Goal: Transaction & Acquisition: Register for event/course

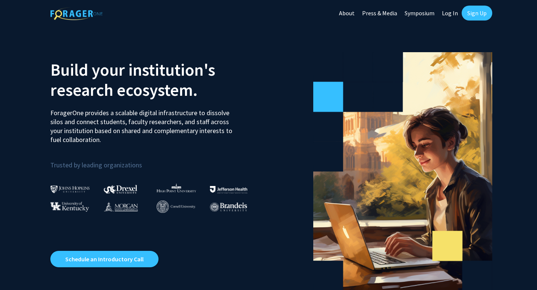
click at [470, 16] on link "Sign Up" at bounding box center [477, 13] width 31 height 15
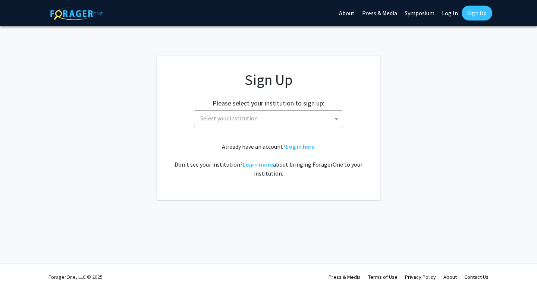
click at [328, 120] on span "Select your institution" at bounding box center [269, 118] width 145 height 15
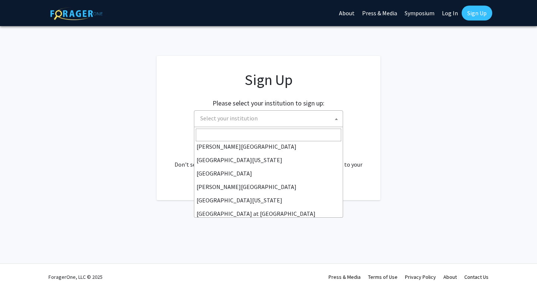
scroll to position [261, 0]
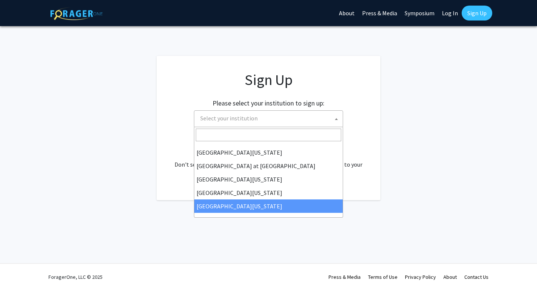
select select "33"
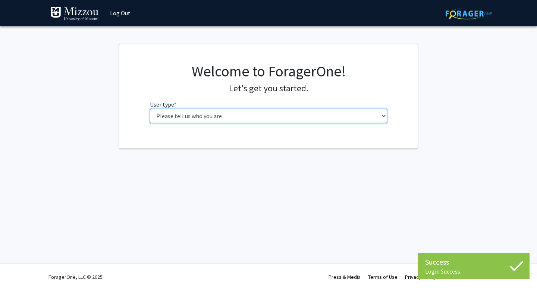
click at [364, 119] on select "Please tell us who you are Undergraduate Student Master's Student Doctoral Cand…" at bounding box center [269, 116] width 238 height 14
select select "1: undergrad"
click at [150, 109] on select "Please tell us who you are Undergraduate Student Master's Student Doctoral Cand…" at bounding box center [269, 116] width 238 height 14
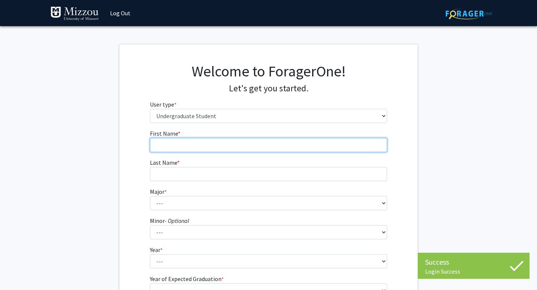
click at [329, 145] on input "First Name * required" at bounding box center [269, 145] width 238 height 14
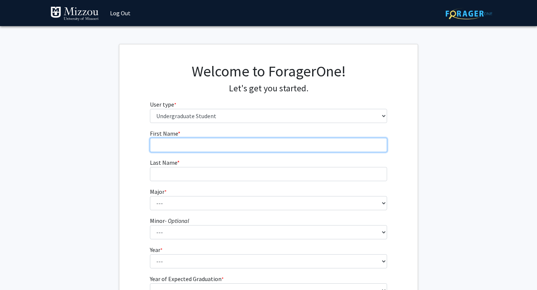
type input "Hannah"
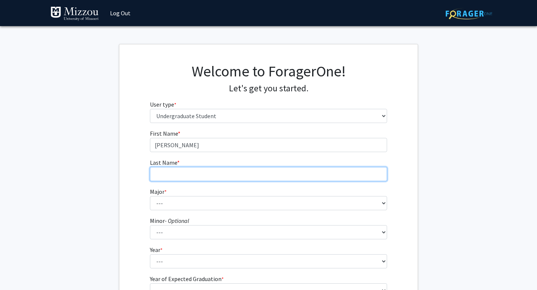
type input "Wollberg"
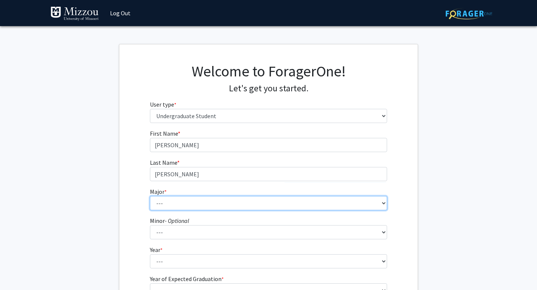
click at [215, 203] on select "--- Agribusiness Management Agricultural Education Agricultural Education: Comm…" at bounding box center [269, 203] width 238 height 14
select select "17: 2505"
click at [150, 196] on select "--- Agribusiness Management Agricultural Education Agricultural Education: Comm…" at bounding box center [269, 203] width 238 height 14
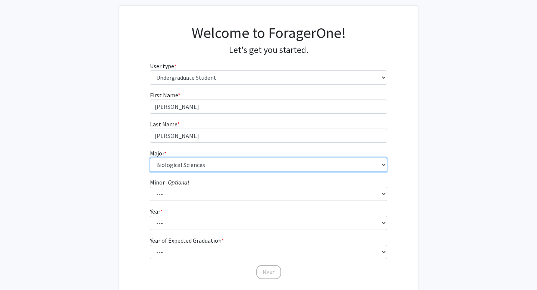
scroll to position [44, 0]
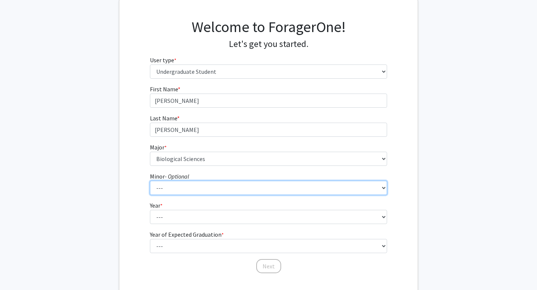
click at [210, 192] on select "--- Accountancy Aerospace Engineering Aerospace Studies Agribusiness Management…" at bounding box center [269, 188] width 238 height 14
select select "23: 1979"
click at [150, 181] on select "--- Accountancy Aerospace Engineering Aerospace Studies Agribusiness Management…" at bounding box center [269, 188] width 238 height 14
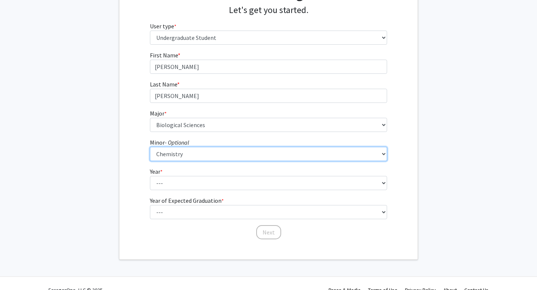
scroll to position [78, 0]
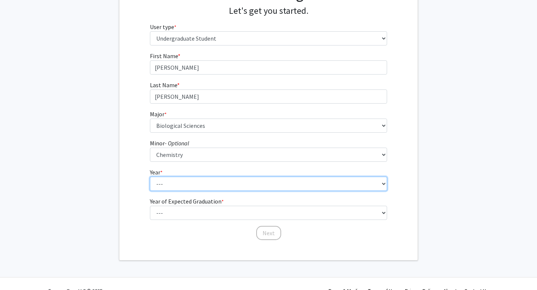
click at [232, 180] on select "--- First-year Sophomore Junior Senior Postbaccalaureate Certificate" at bounding box center [269, 184] width 238 height 14
select select "3: junior"
click at [150, 177] on select "--- First-year Sophomore Junior Senior Postbaccalaureate Certificate" at bounding box center [269, 184] width 238 height 14
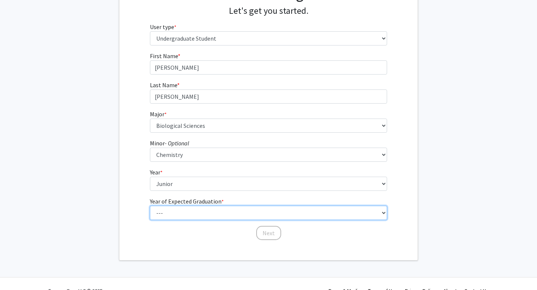
click at [212, 213] on select "--- 2025 2026 2027 2028 2029 2030 2031 2032 2033 2034" at bounding box center [269, 213] width 238 height 14
select select "3: 2027"
click at [150, 206] on select "--- 2025 2026 2027 2028 2029 2030 2031 2032 2033 2034" at bounding box center [269, 213] width 238 height 14
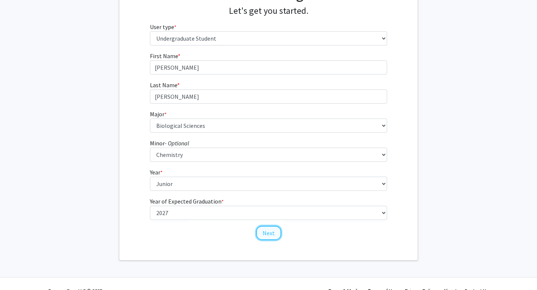
click at [269, 234] on button "Next" at bounding box center [268, 233] width 25 height 14
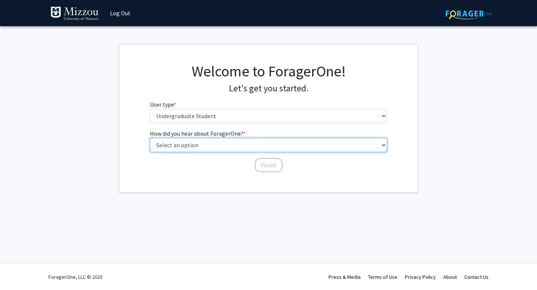
click at [267, 147] on select "Select an option Peer/student recommendation Faculty/staff recommendation Unive…" at bounding box center [269, 145] width 238 height 14
select select "3: university_website"
click at [150, 138] on select "Select an option Peer/student recommendation Faculty/staff recommendation Unive…" at bounding box center [269, 145] width 238 height 14
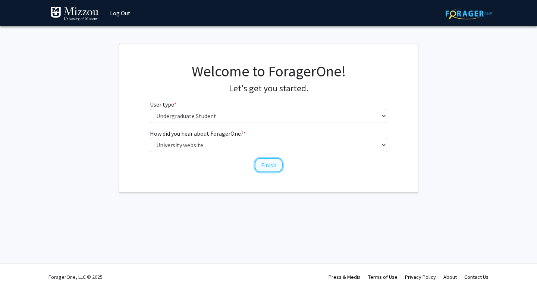
click at [266, 166] on button "Finish" at bounding box center [269, 165] width 28 height 14
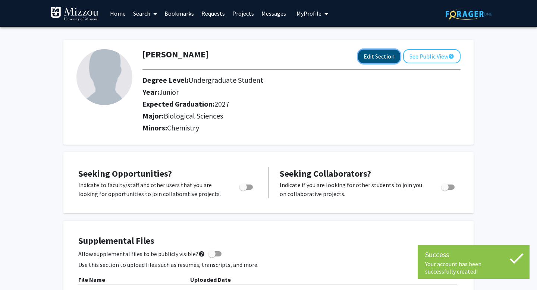
click at [385, 54] on button "Edit Section" at bounding box center [379, 57] width 42 height 14
select select "junior"
select select "2027"
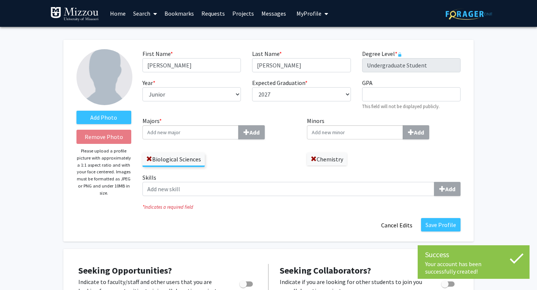
click at [204, 131] on input "Majors * Add" at bounding box center [190, 132] width 96 height 14
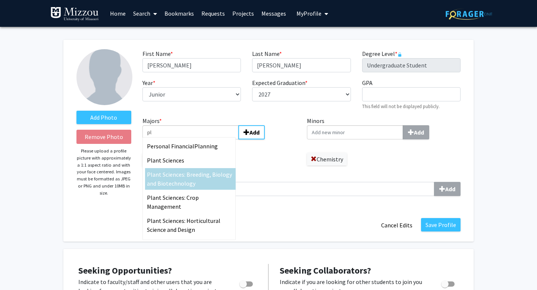
type input "pl"
click at [193, 175] on span "ant Sciences: Breeding, Biology and Biotechnology" at bounding box center [189, 179] width 85 height 16
click at [193, 140] on input "pl" at bounding box center [190, 132] width 96 height 14
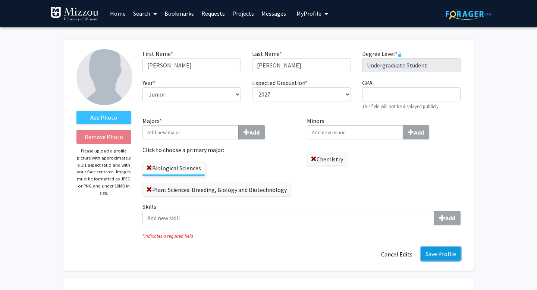
click at [446, 254] on button "Save Profile" at bounding box center [441, 253] width 40 height 13
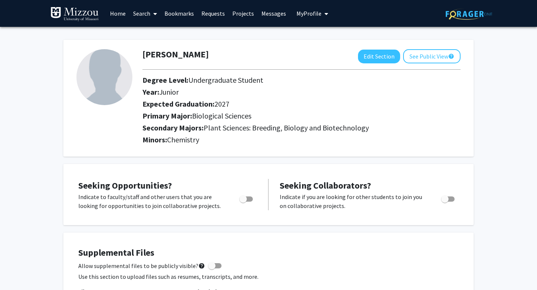
click at [244, 15] on link "Projects" at bounding box center [243, 13] width 29 height 26
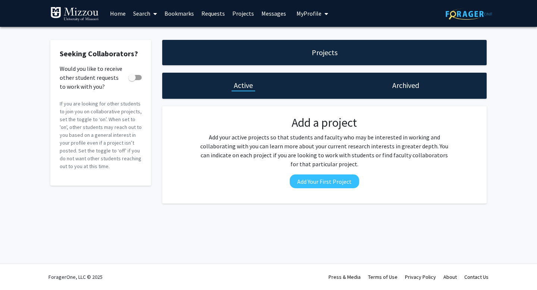
click at [120, 13] on link "Home" at bounding box center [117, 13] width 23 height 26
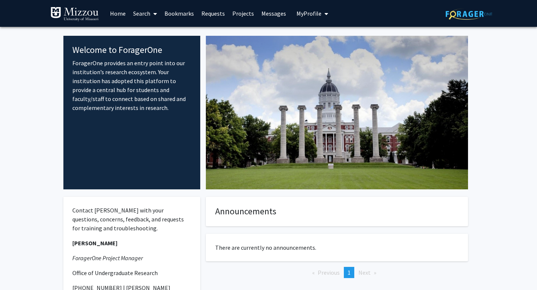
click at [147, 14] on link "Search" at bounding box center [144, 13] width 31 height 26
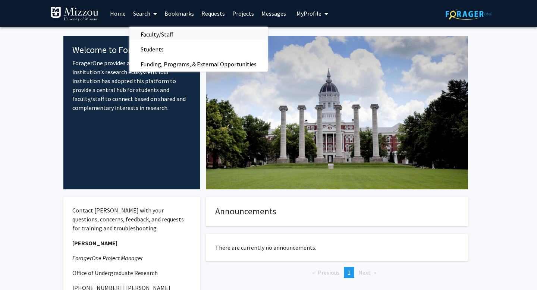
click at [159, 35] on span "Faculty/Staff" at bounding box center [156, 34] width 55 height 15
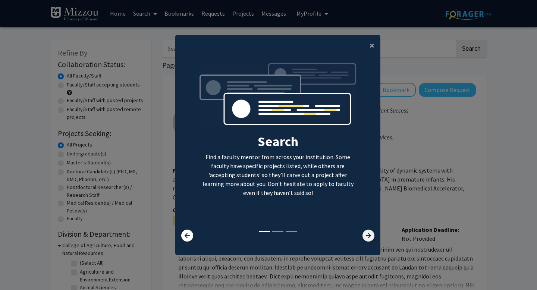
click at [369, 239] on icon at bounding box center [369, 236] width 12 height 12
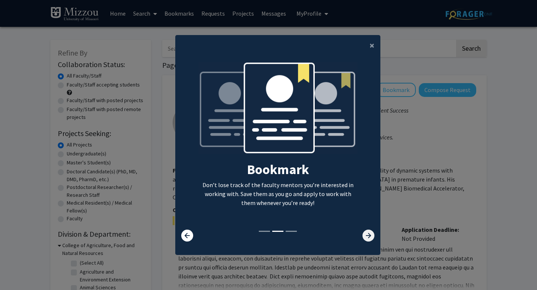
click at [369, 239] on icon at bounding box center [369, 236] width 12 height 12
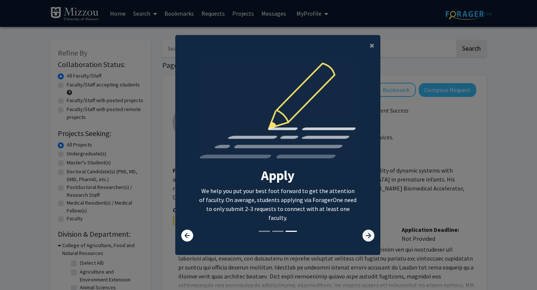
click at [369, 239] on icon at bounding box center [369, 236] width 12 height 12
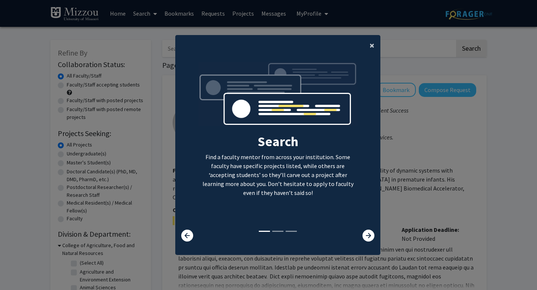
click at [371, 42] on span "×" at bounding box center [372, 46] width 5 height 12
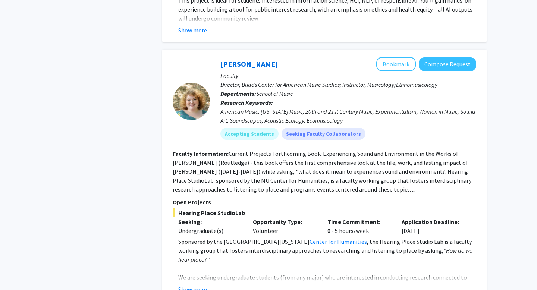
scroll to position [3345, 0]
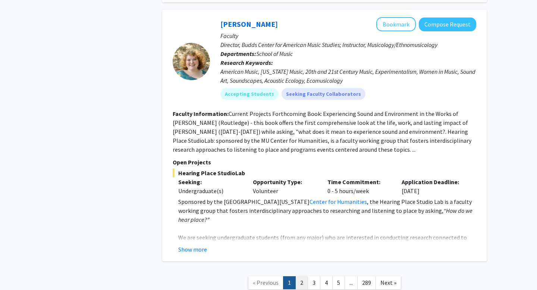
click at [304, 276] on link "2" at bounding box center [301, 282] width 13 height 13
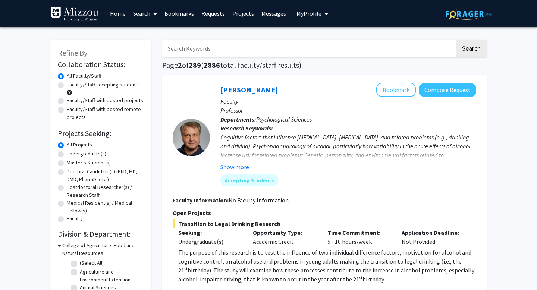
click at [124, 86] on label "Faculty/Staff accepting students" at bounding box center [103, 85] width 73 height 8
click at [72, 86] on input "Faculty/Staff accepting students" at bounding box center [69, 83] width 5 height 5
radio input "true"
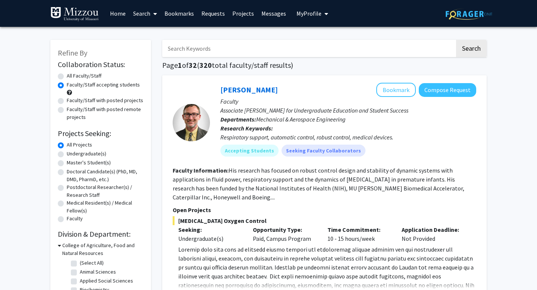
click at [99, 153] on label "Undergraduate(s)" at bounding box center [87, 154] width 40 height 8
click at [72, 153] on input "Undergraduate(s)" at bounding box center [69, 152] width 5 height 5
radio input "true"
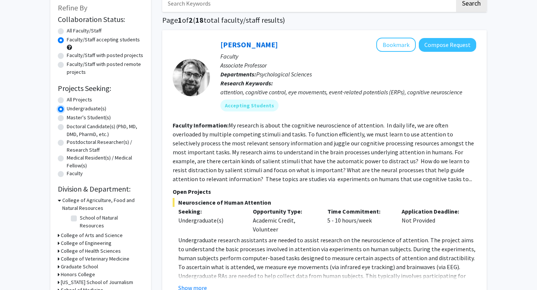
scroll to position [48, 0]
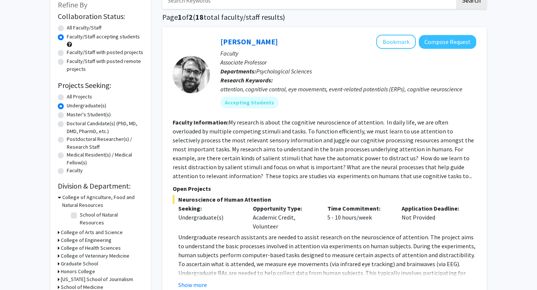
click at [80, 214] on label "School of Natural Resources" at bounding box center [111, 219] width 62 height 16
click at [80, 214] on input "School of Natural Resources" at bounding box center [82, 213] width 5 height 5
checkbox input "true"
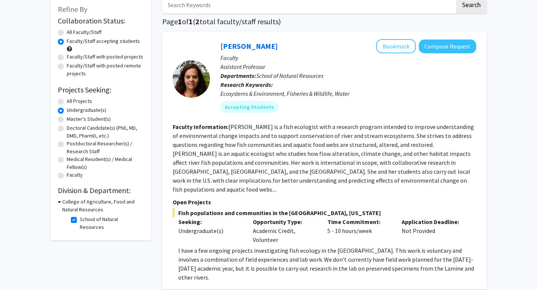
scroll to position [52, 0]
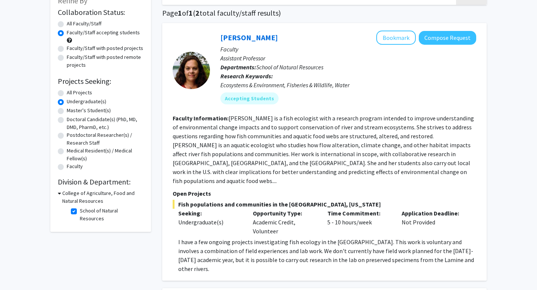
click at [77, 209] on fg-checkbox "School of Natural Resources School of Natural Resources" at bounding box center [106, 215] width 71 height 16
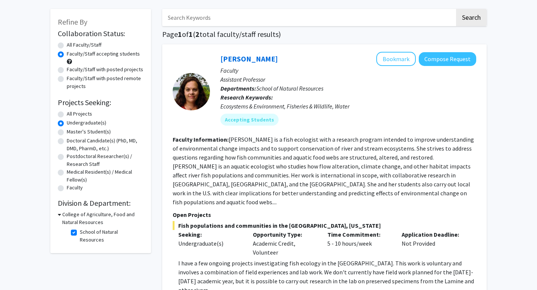
scroll to position [37, 0]
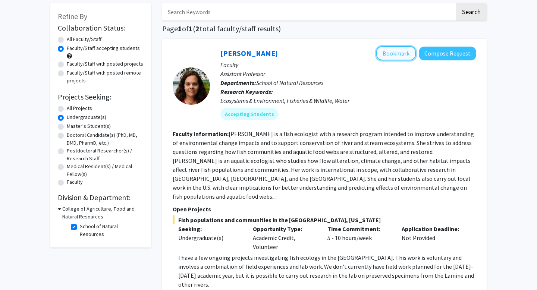
click at [389, 53] on button "Bookmark" at bounding box center [396, 53] width 40 height 14
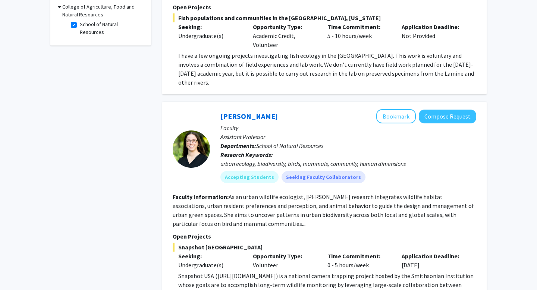
scroll to position [244, 0]
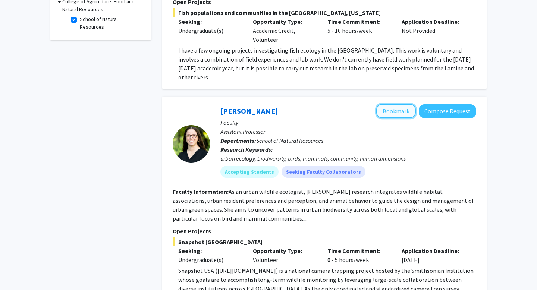
click at [398, 104] on button "Bookmark" at bounding box center [396, 111] width 40 height 14
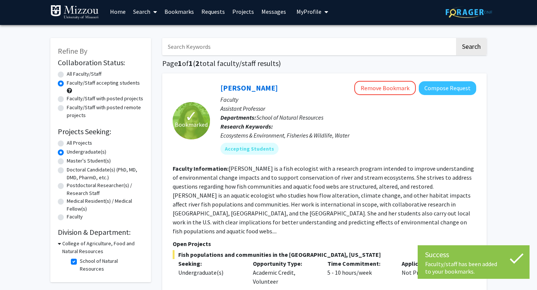
scroll to position [0, 0]
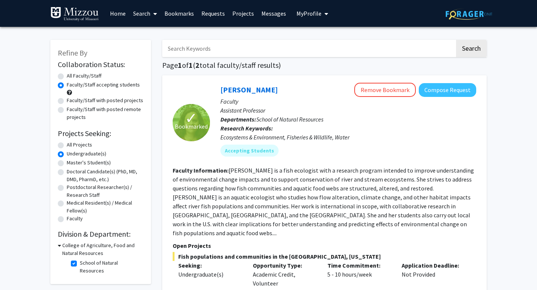
click at [76, 249] on h3 "College of Agriculture, Food and Natural Resources" at bounding box center [102, 250] width 81 height 16
click at [76, 249] on h3 "College of Agriculture, Food and Natural Resources" at bounding box center [102, 250] width 83 height 16
click at [80, 263] on label "School of Natural Resources" at bounding box center [111, 267] width 62 height 16
click at [80, 263] on input "School of Natural Resources" at bounding box center [82, 261] width 5 height 5
checkbox input "false"
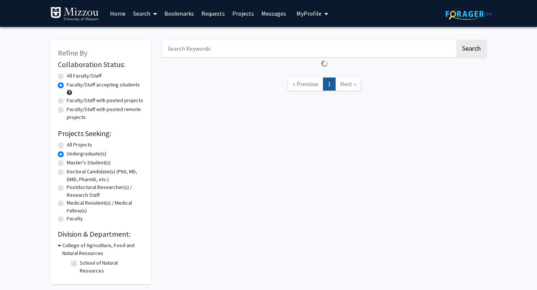
click at [99, 232] on h2 "Division & Department:" at bounding box center [101, 234] width 86 height 9
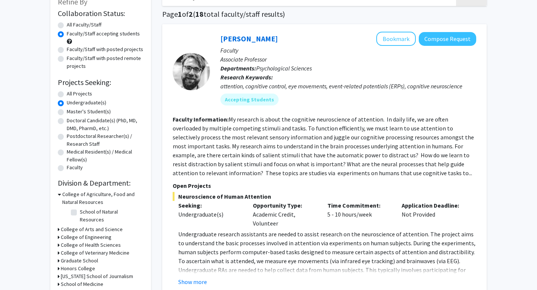
scroll to position [53, 0]
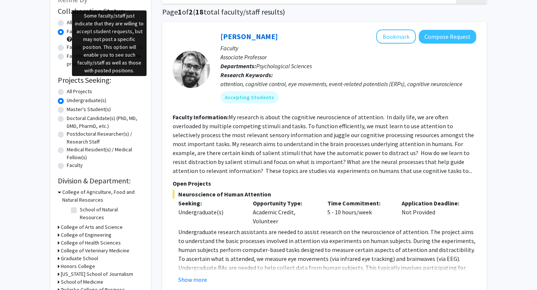
click at [70, 41] on span at bounding box center [69, 39] width 5 height 5
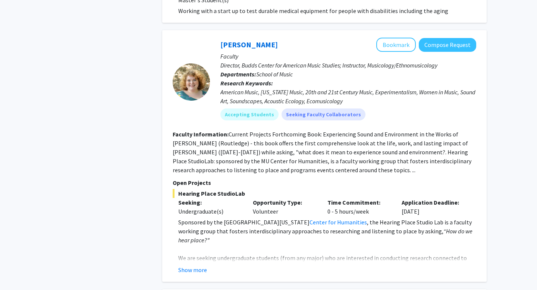
scroll to position [1374, 0]
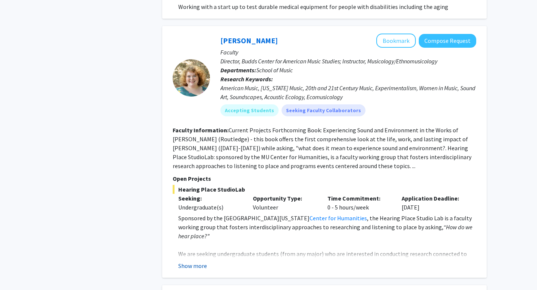
click at [200, 261] on button "Show more" at bounding box center [192, 265] width 29 height 9
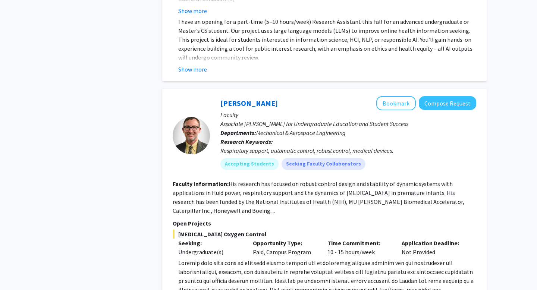
scroll to position [3400, 0]
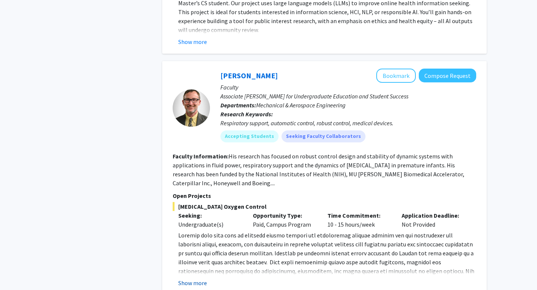
click at [192, 279] on button "Show more" at bounding box center [192, 283] width 29 height 9
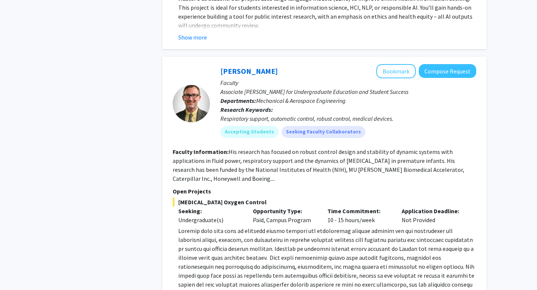
scroll to position [3404, 0]
click at [386, 65] on button "Bookmark" at bounding box center [396, 72] width 40 height 14
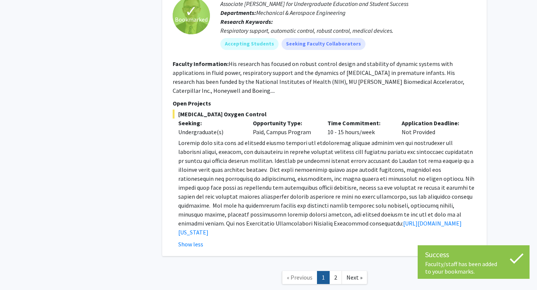
scroll to position [3497, 0]
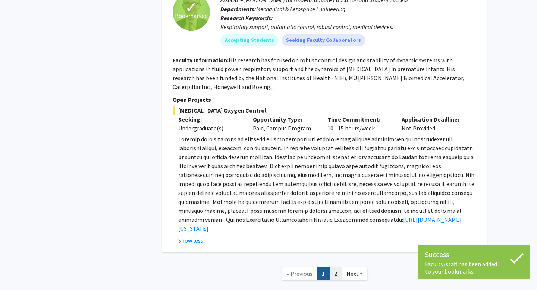
click at [333, 267] on link "2" at bounding box center [335, 273] width 13 height 13
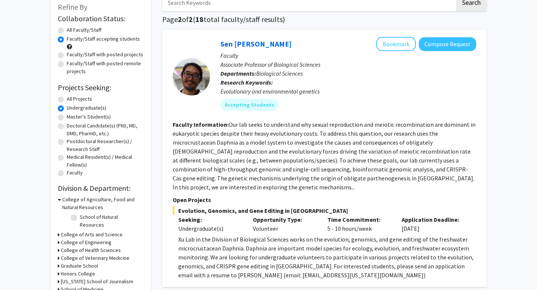
scroll to position [49, 0]
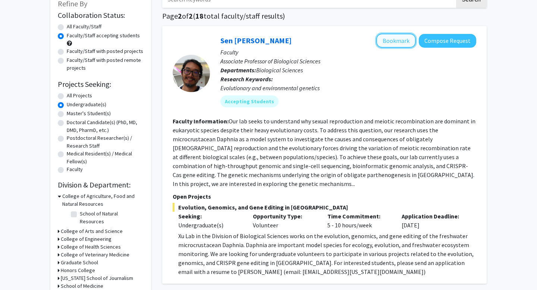
click at [403, 40] on button "Bookmark" at bounding box center [396, 41] width 40 height 14
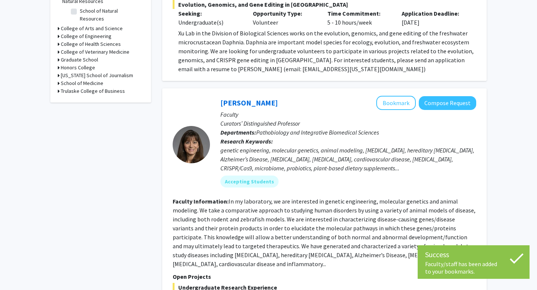
scroll to position [256, 0]
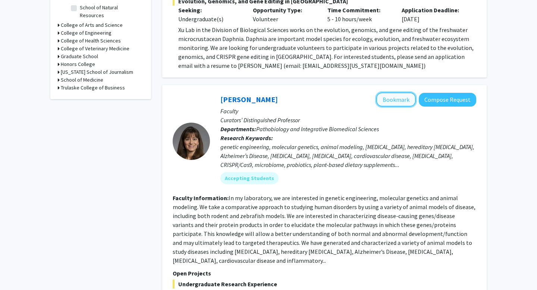
click at [391, 93] on button "Bookmark" at bounding box center [396, 100] width 40 height 14
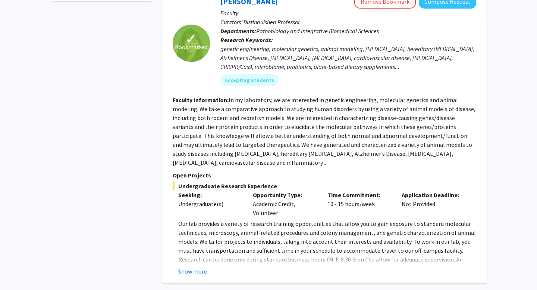
scroll to position [353, 0]
click at [203, 267] on button "Show more" at bounding box center [192, 271] width 29 height 9
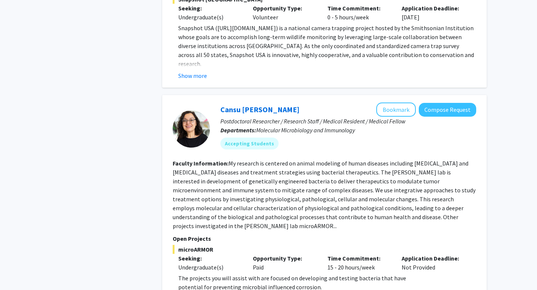
scroll to position [1923, 0]
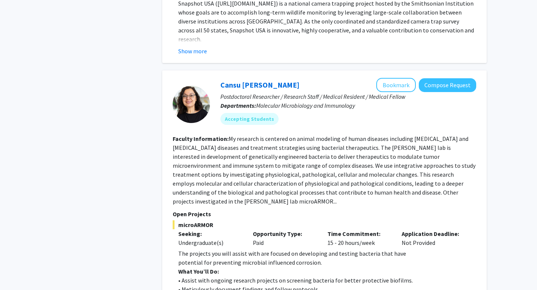
scroll to position [1939, 0]
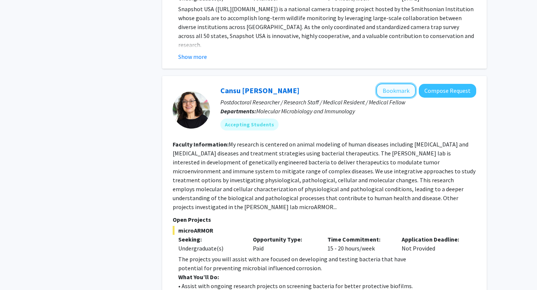
click at [389, 84] on button "Bookmark" at bounding box center [396, 91] width 40 height 14
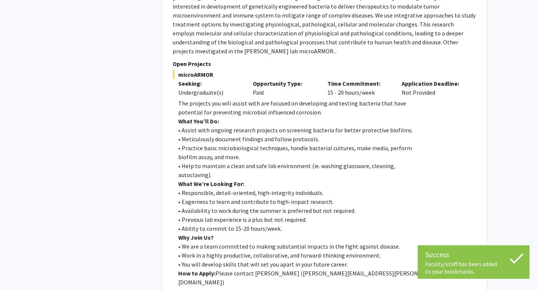
scroll to position [2122, 0]
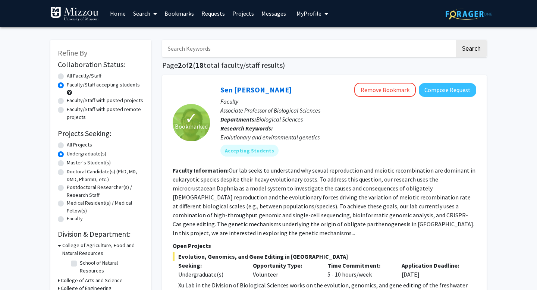
scroll to position [23, 0]
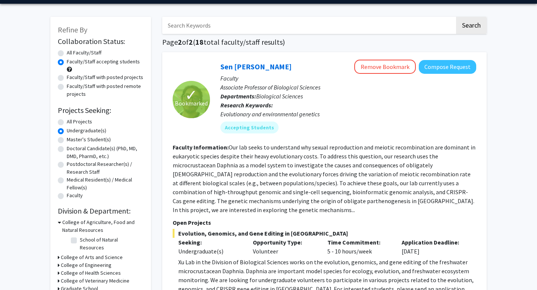
click at [104, 78] on label "Faculty/Staff with posted projects" at bounding box center [105, 77] width 76 height 8
click at [72, 78] on input "Faculty/Staff with posted projects" at bounding box center [69, 75] width 5 height 5
radio input "true"
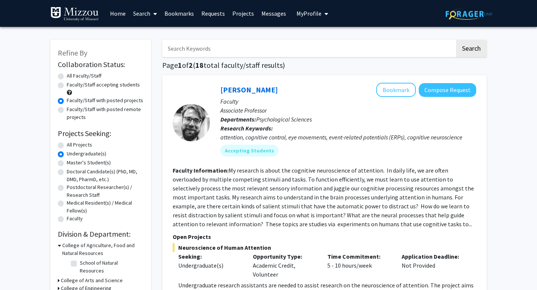
click at [87, 76] on label "All Faculty/Staff" at bounding box center [84, 76] width 35 height 8
click at [72, 76] on input "All Faculty/Staff" at bounding box center [69, 74] width 5 height 5
radio input "true"
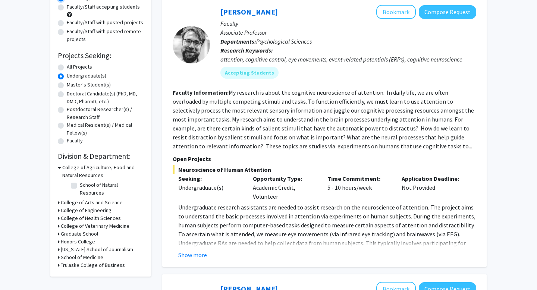
scroll to position [81, 0]
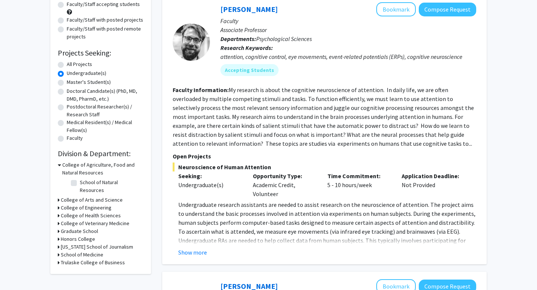
click at [94, 167] on h3 "College of Agriculture, Food and Natural Resources" at bounding box center [102, 169] width 81 height 16
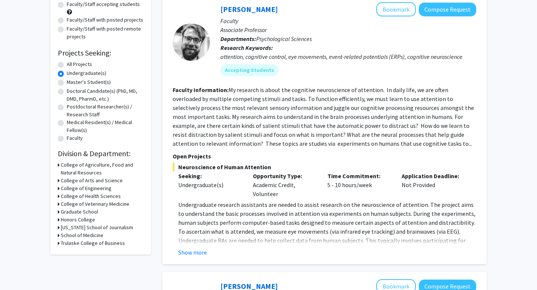
click at [92, 181] on h3 "College of Arts and Science" at bounding box center [92, 181] width 62 height 8
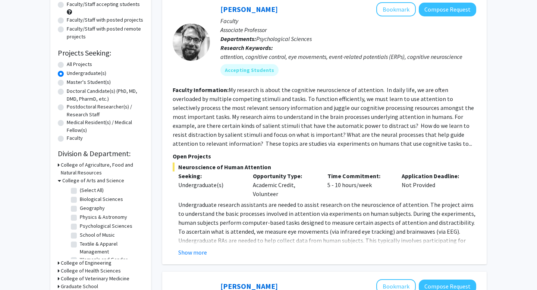
click at [80, 201] on label "Biological Sciences" at bounding box center [101, 199] width 43 height 8
click at [80, 200] on input "Biological Sciences" at bounding box center [82, 197] width 5 height 5
checkbox input "true"
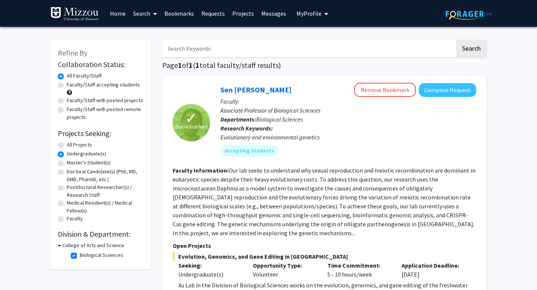
click at [81, 255] on label "Biological Sciences" at bounding box center [101, 255] width 43 height 8
click at [81, 255] on input "Biological Sciences" at bounding box center [82, 253] width 5 height 5
checkbox input "false"
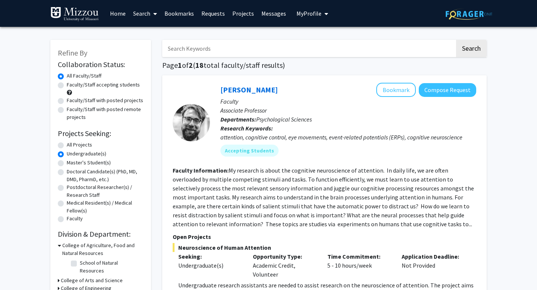
click at [84, 248] on h3 "College of Agriculture, Food and Natural Resources" at bounding box center [102, 250] width 81 height 16
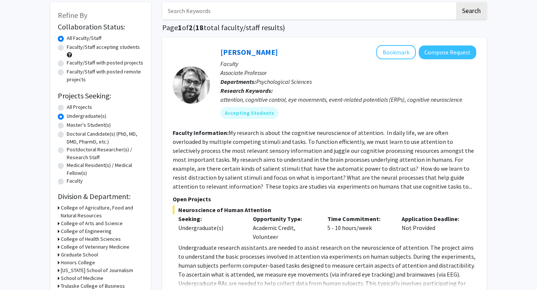
scroll to position [47, 0]
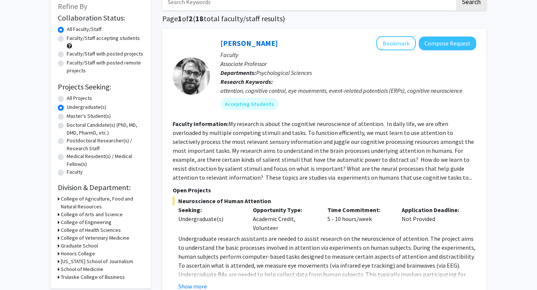
click at [104, 213] on h3 "College of Arts and Science" at bounding box center [92, 215] width 62 height 8
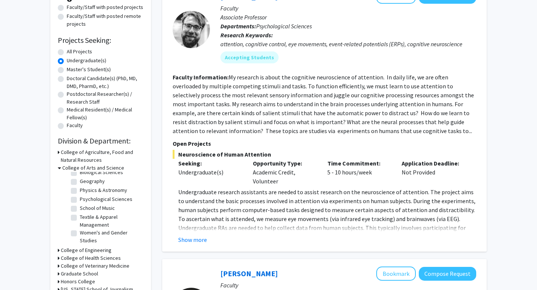
scroll to position [97, 0]
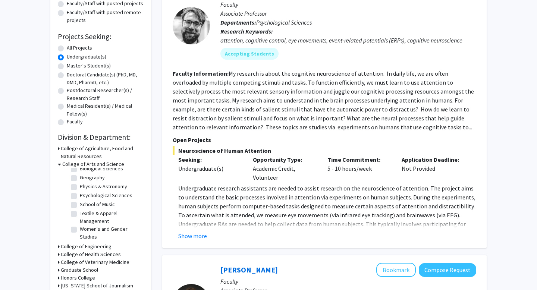
click at [109, 265] on h3 "College of Veterinary Medicine" at bounding box center [95, 262] width 69 height 8
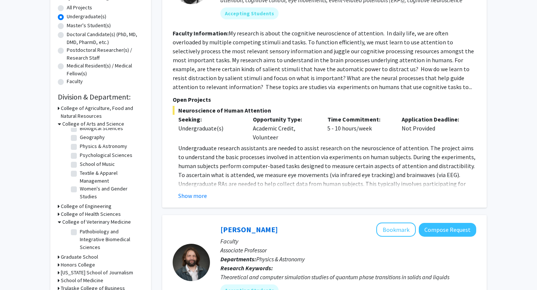
scroll to position [147, 0]
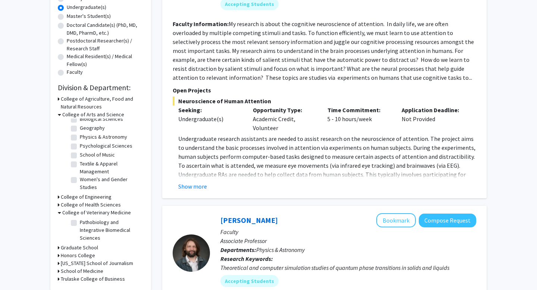
click at [110, 232] on label "Pathobiology and Integrative Biomedical Sciences" at bounding box center [111, 230] width 62 height 23
click at [85, 223] on input "Pathobiology and Integrative Biomedical Sciences" at bounding box center [82, 221] width 5 height 5
checkbox input "true"
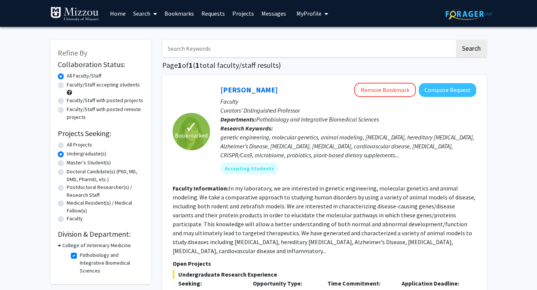
click at [106, 253] on label "Pathobiology and Integrative Biomedical Sciences" at bounding box center [111, 262] width 62 height 23
click at [85, 253] on input "Pathobiology and Integrative Biomedical Sciences" at bounding box center [82, 253] width 5 height 5
checkbox input "false"
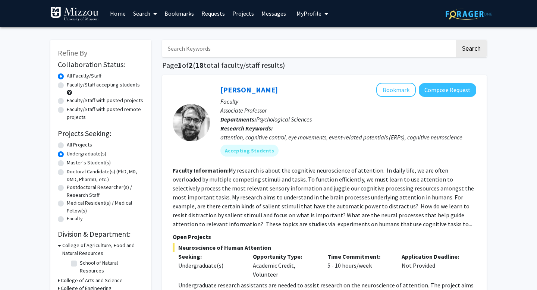
click at [121, 109] on label "Faculty/Staff with posted remote projects" at bounding box center [105, 114] width 77 height 16
click at [72, 109] on input "Faculty/Staff with posted remote projects" at bounding box center [69, 108] width 5 height 5
radio input "true"
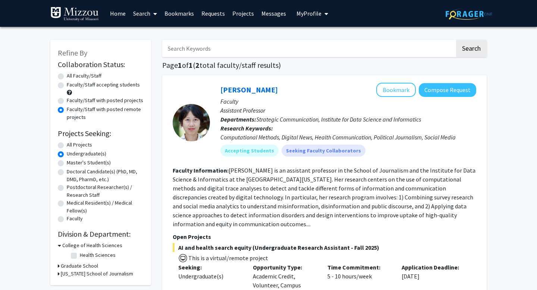
click at [246, 16] on link "Projects" at bounding box center [243, 13] width 29 height 26
